Goal: Task Accomplishment & Management: Manage account settings

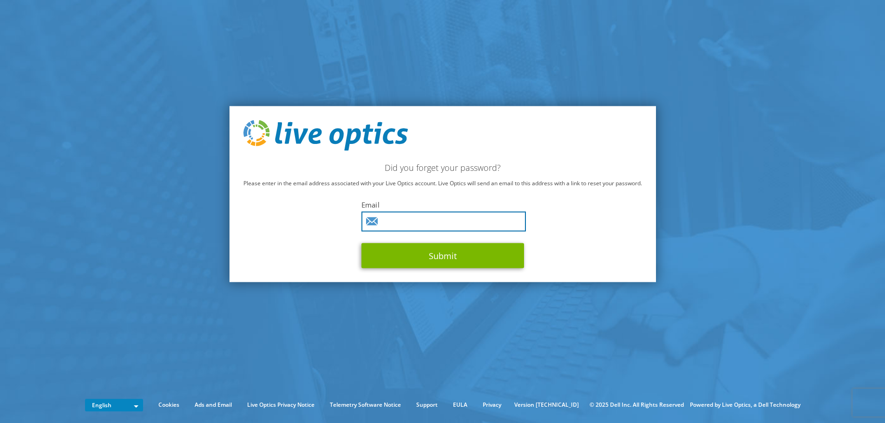
click at [395, 218] on input "text" at bounding box center [443, 221] width 164 height 20
type input "agarcia@pt.a2it.com"
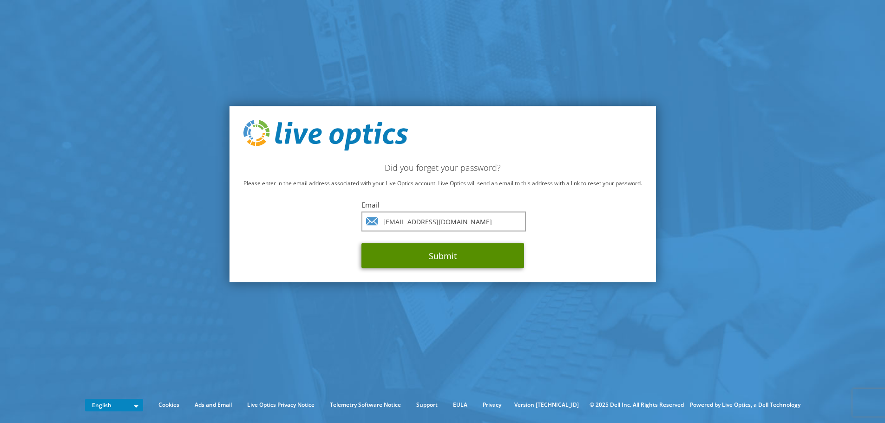
click at [426, 258] on button "Submit" at bounding box center [442, 255] width 163 height 25
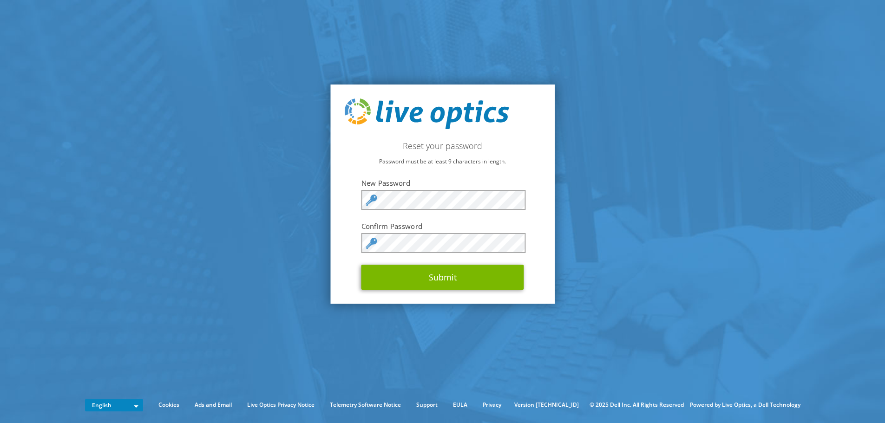
click at [649, 188] on section "Reset your password Password must be at least 9 characters in length. New Passw…" at bounding box center [442, 194] width 885 height 388
